Goal: Communication & Community: Answer question/provide support

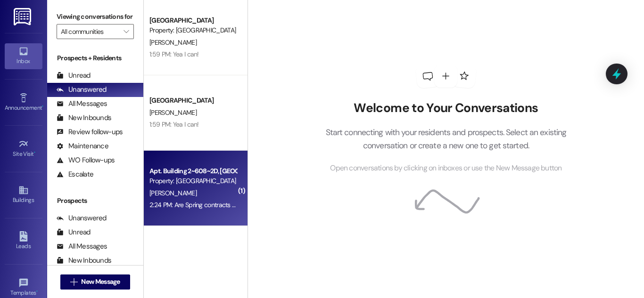
click at [208, 176] on div "Property: [GEOGRAPHIC_DATA]" at bounding box center [192, 181] width 87 height 10
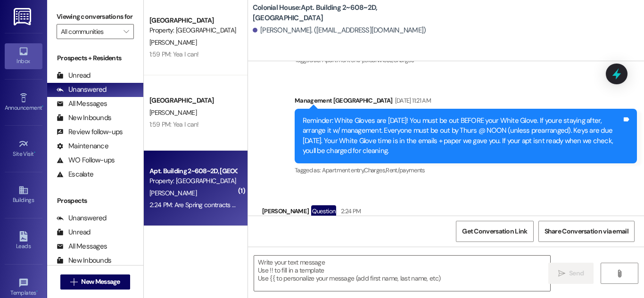
scroll to position [33024, 0]
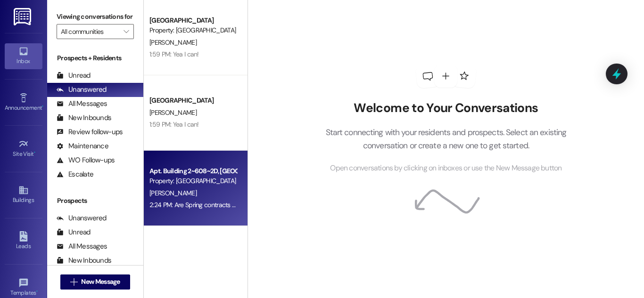
click at [217, 176] on div "Apt. Building 2~608~2D, Building 2 Colonial House Property: [GEOGRAPHIC_DATA]" at bounding box center [192, 176] width 89 height 22
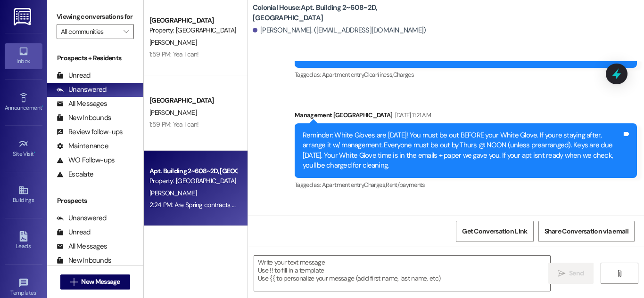
scroll to position [33024, 0]
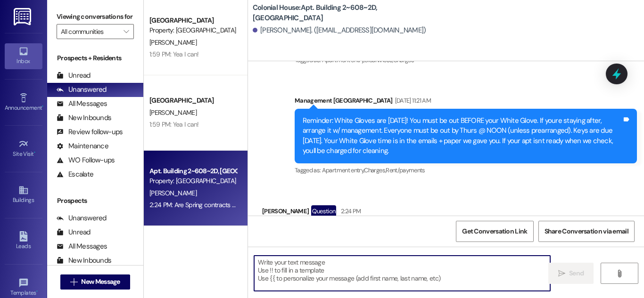
click at [410, 274] on textarea at bounding box center [402, 273] width 296 height 35
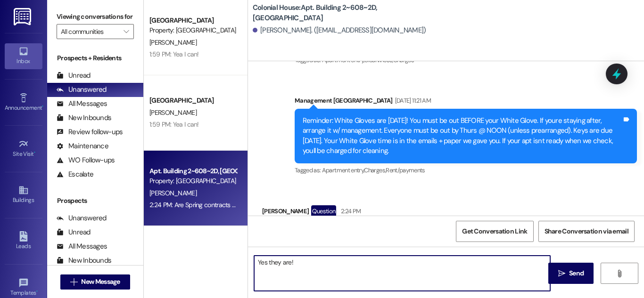
type textarea "Yes they are!"
type textarea "oudl"
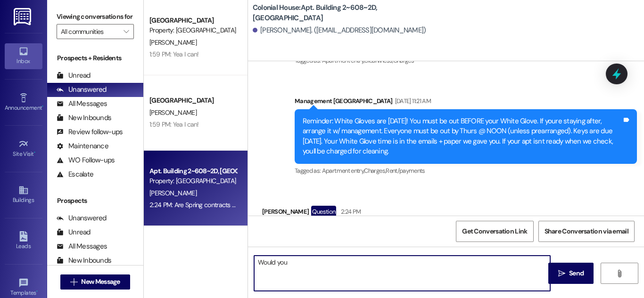
scroll to position [33089, 0]
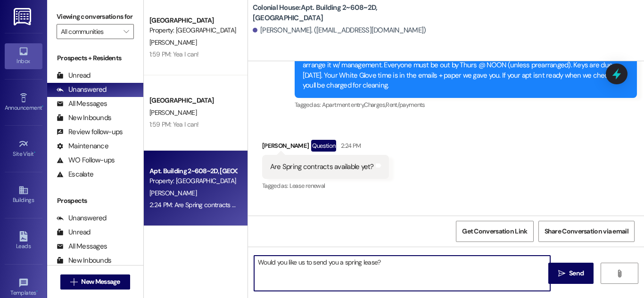
type textarea "Would you like us to send you a spring lease?"
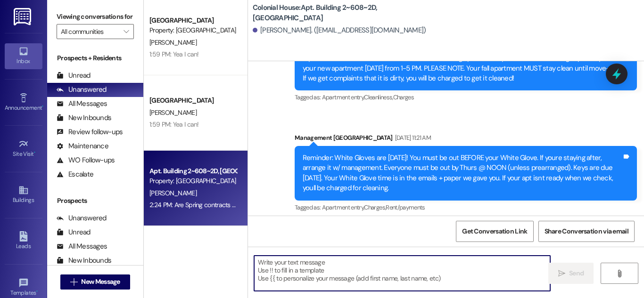
scroll to position [33150, 0]
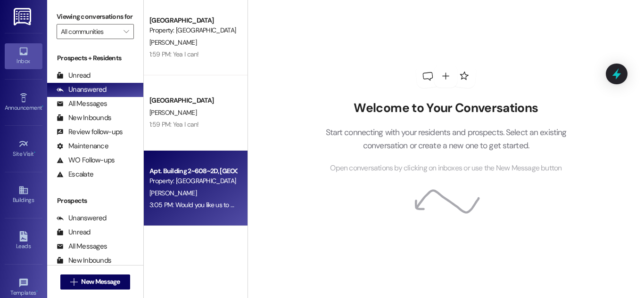
click at [216, 182] on div "Property: [GEOGRAPHIC_DATA]" at bounding box center [192, 181] width 87 height 10
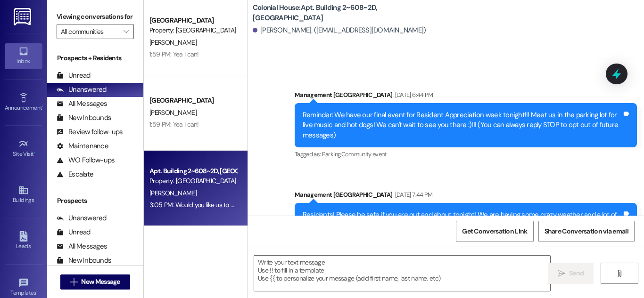
scroll to position [33156, 0]
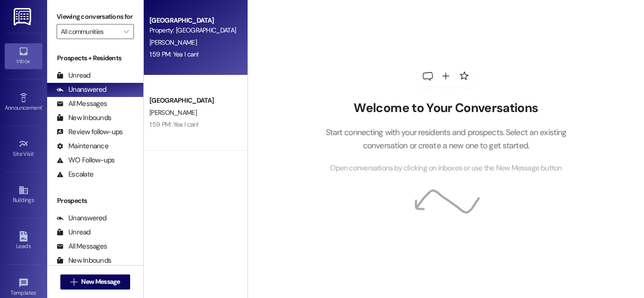
click at [189, 49] on div "1:59 PM: Yea I can! 1:59 PM: Yea I can!" at bounding box center [192, 55] width 89 height 12
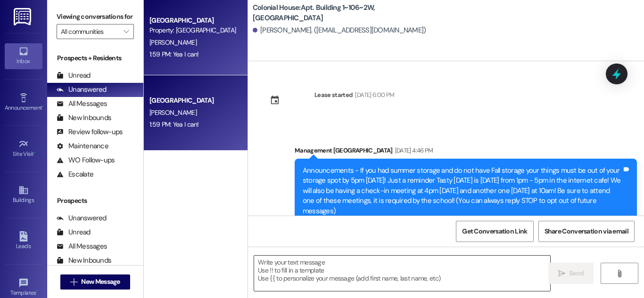
click at [301, 274] on textarea at bounding box center [402, 273] width 296 height 35
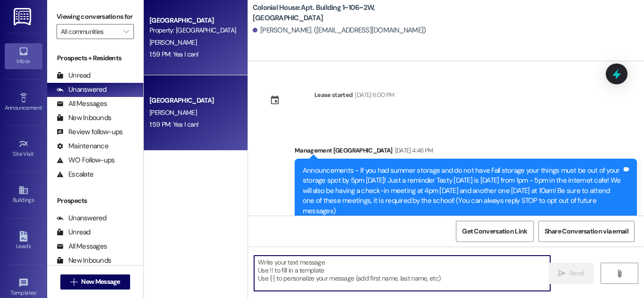
click at [305, 279] on textarea at bounding box center [402, 273] width 296 height 35
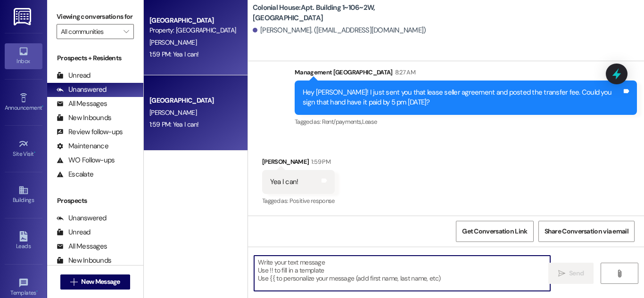
scroll to position [16191, 0]
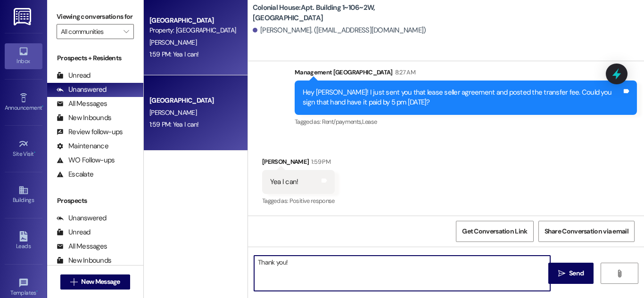
type textarea "Thank you!"
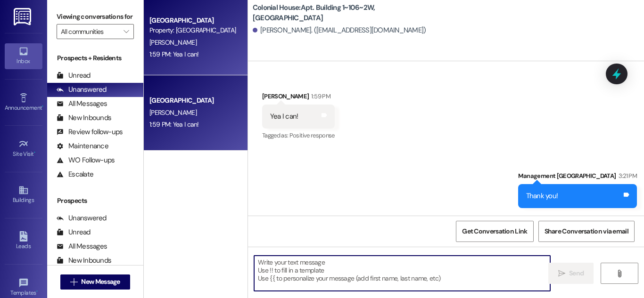
scroll to position [16257, 0]
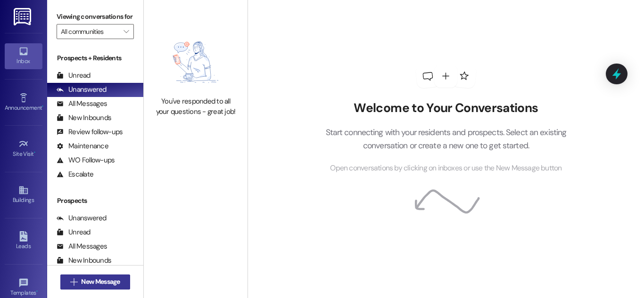
click at [98, 277] on span "New Message" at bounding box center [100, 282] width 39 height 10
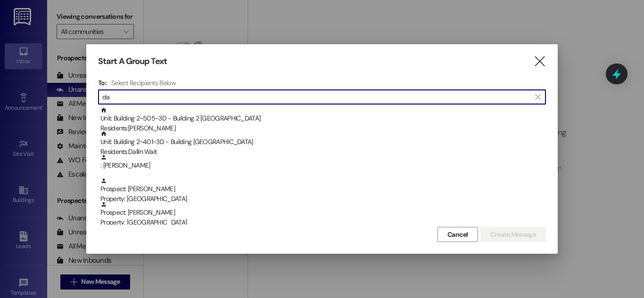
type input "d"
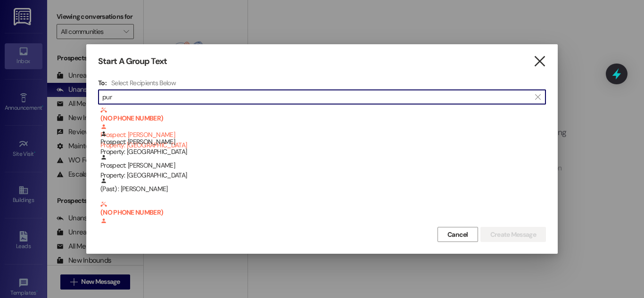
type input "pur"
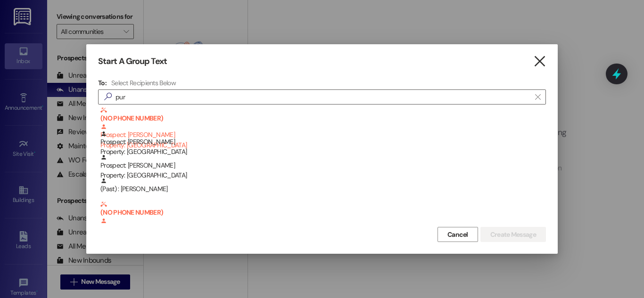
click at [536, 57] on icon "" at bounding box center [539, 62] width 13 height 10
